Goal: Transaction & Acquisition: Obtain resource

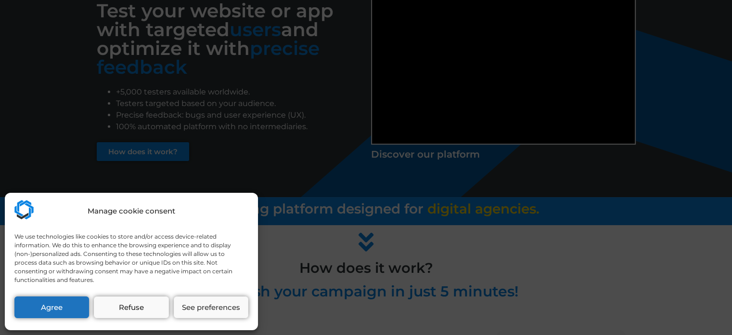
scroll to position [121, 0]
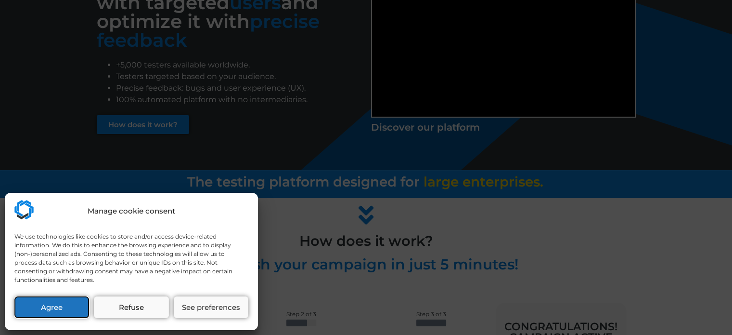
click at [58, 308] on button "Agree" at bounding box center [51, 307] width 75 height 22
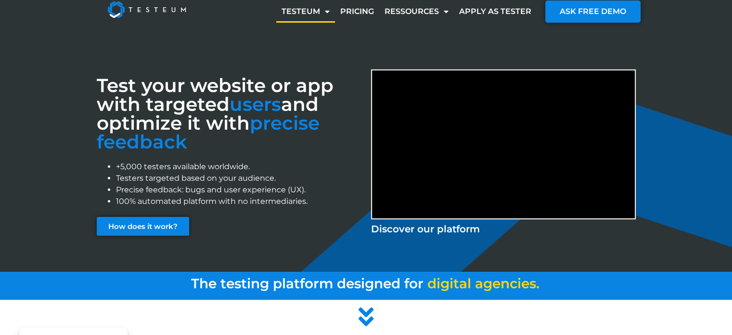
scroll to position [0, 0]
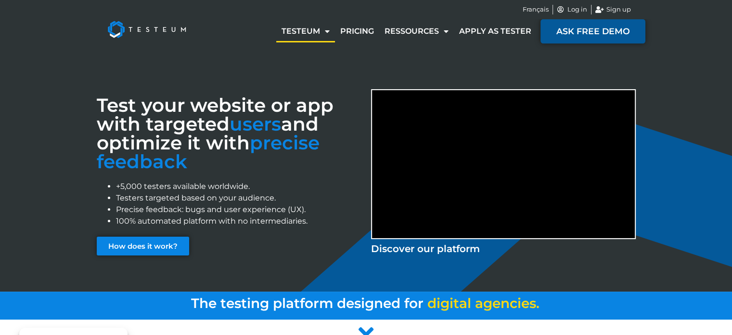
click at [585, 36] on span "ASK FREE DEMO" at bounding box center [593, 31] width 73 height 9
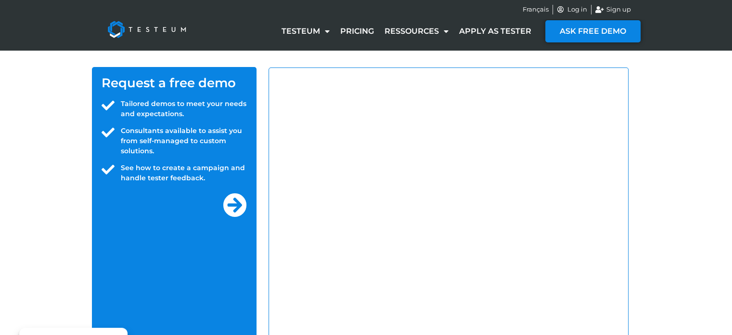
select select "ID"
